Goal: Information Seeking & Learning: Learn about a topic

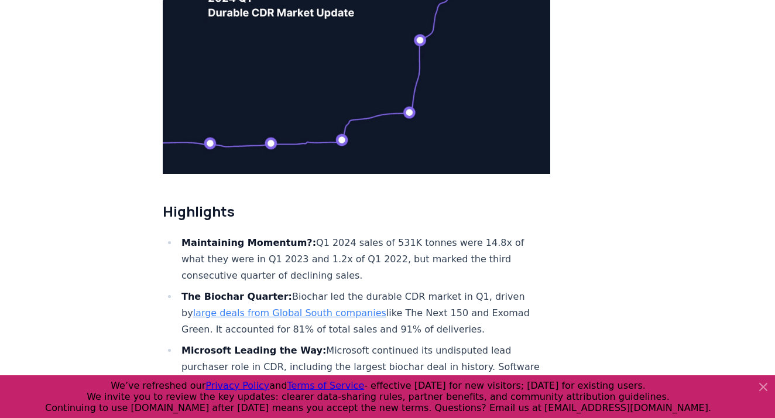
scroll to position [234, 0]
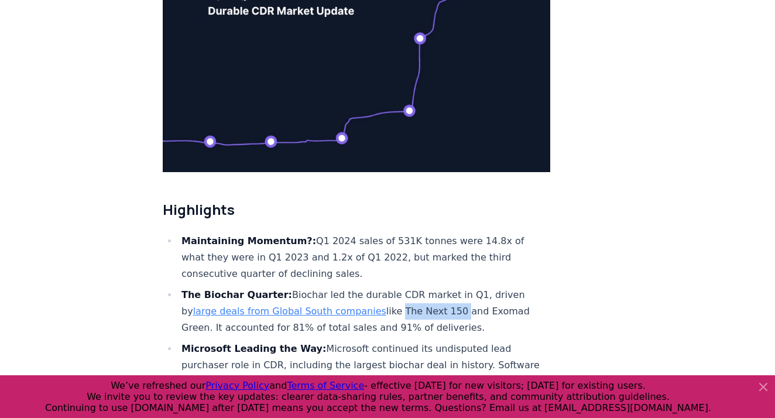
drag, startPoint x: 410, startPoint y: 299, endPoint x: 352, endPoint y: 300, distance: 58.5
click at [352, 300] on li "The Biochar Quarter: Biochar led the durable CDR market in Q1, driven by large …" at bounding box center [364, 311] width 372 height 49
copy li "The Next 150"
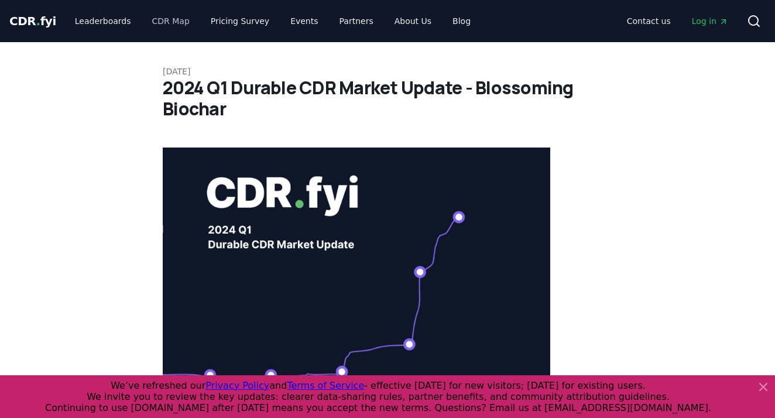
scroll to position [0, 0]
click at [121, 19] on link "Leaderboards" at bounding box center [103, 21] width 75 height 21
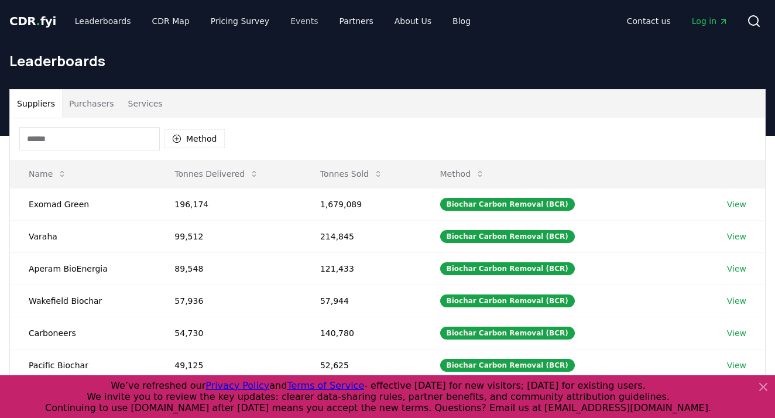
click at [292, 18] on link "Events" at bounding box center [304, 21] width 46 height 21
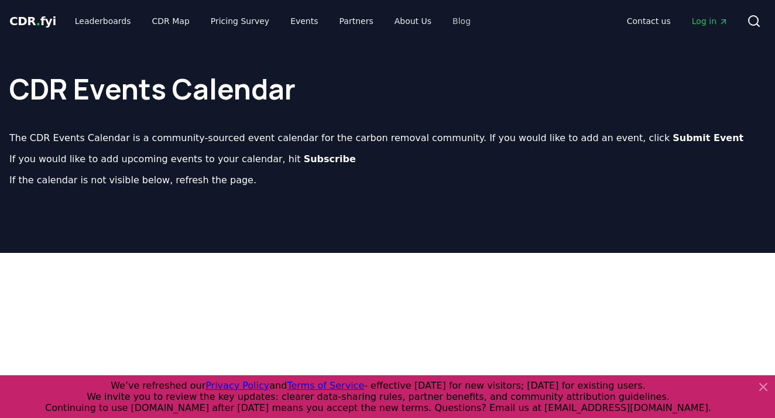
click at [444, 23] on link "Blog" at bounding box center [461, 21] width 37 height 21
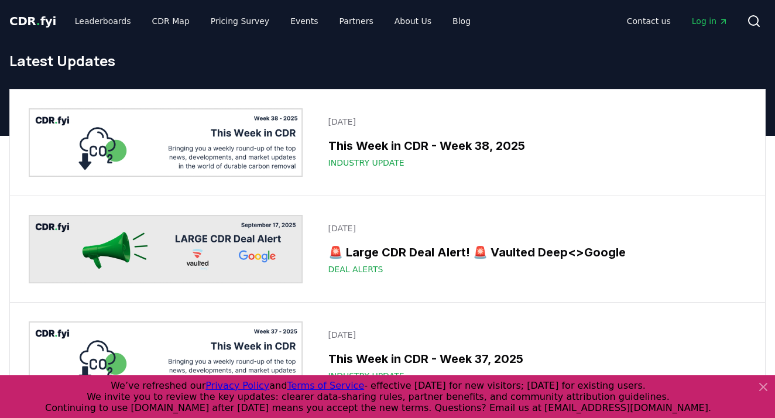
click at [36, 13] on link "CDR . fyi" at bounding box center [32, 21] width 47 height 16
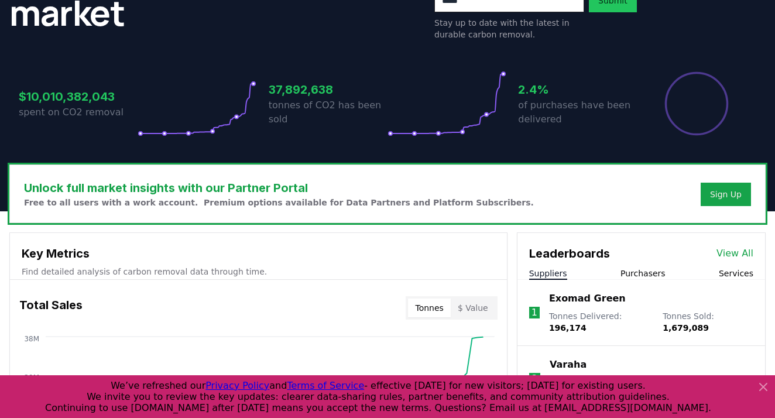
scroll to position [228, 0]
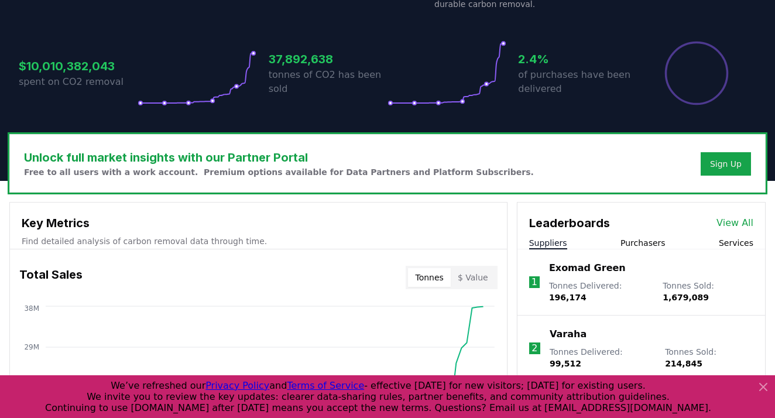
click at [735, 225] on link "View All" at bounding box center [734, 223] width 37 height 14
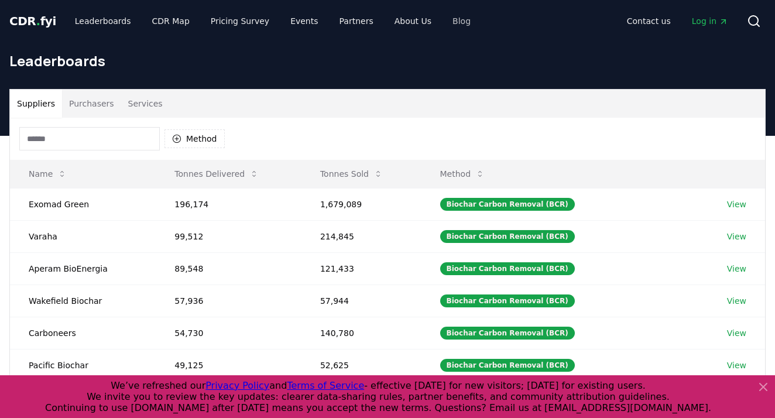
click at [444, 22] on link "Blog" at bounding box center [461, 21] width 37 height 21
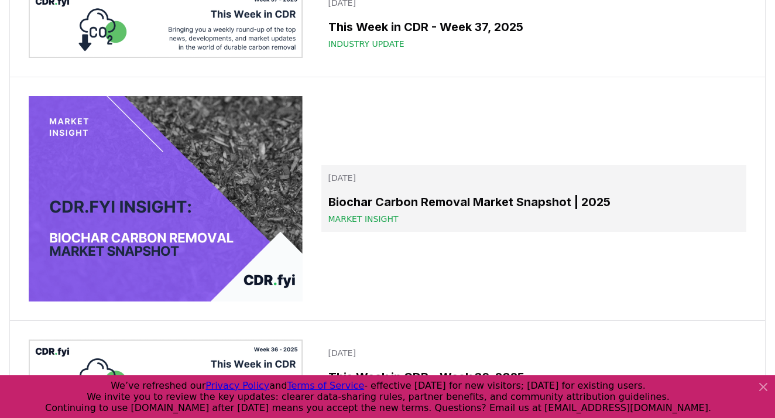
scroll to position [334, 0]
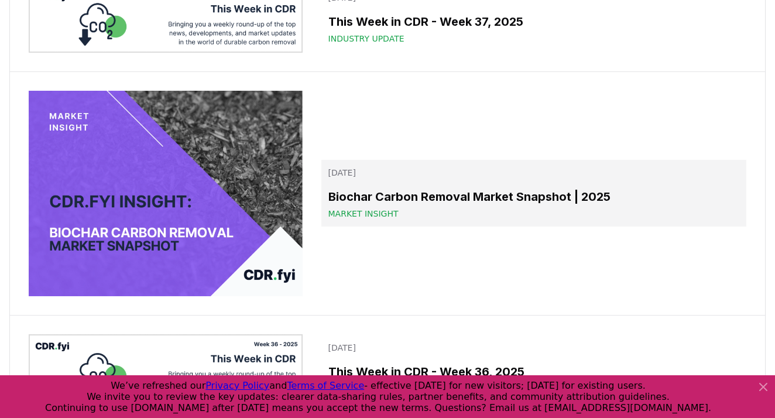
click at [395, 194] on h3 "Biochar Carbon Removal Market Snapshot | 2025" at bounding box center [533, 197] width 411 height 18
